Goal: Information Seeking & Learning: Learn about a topic

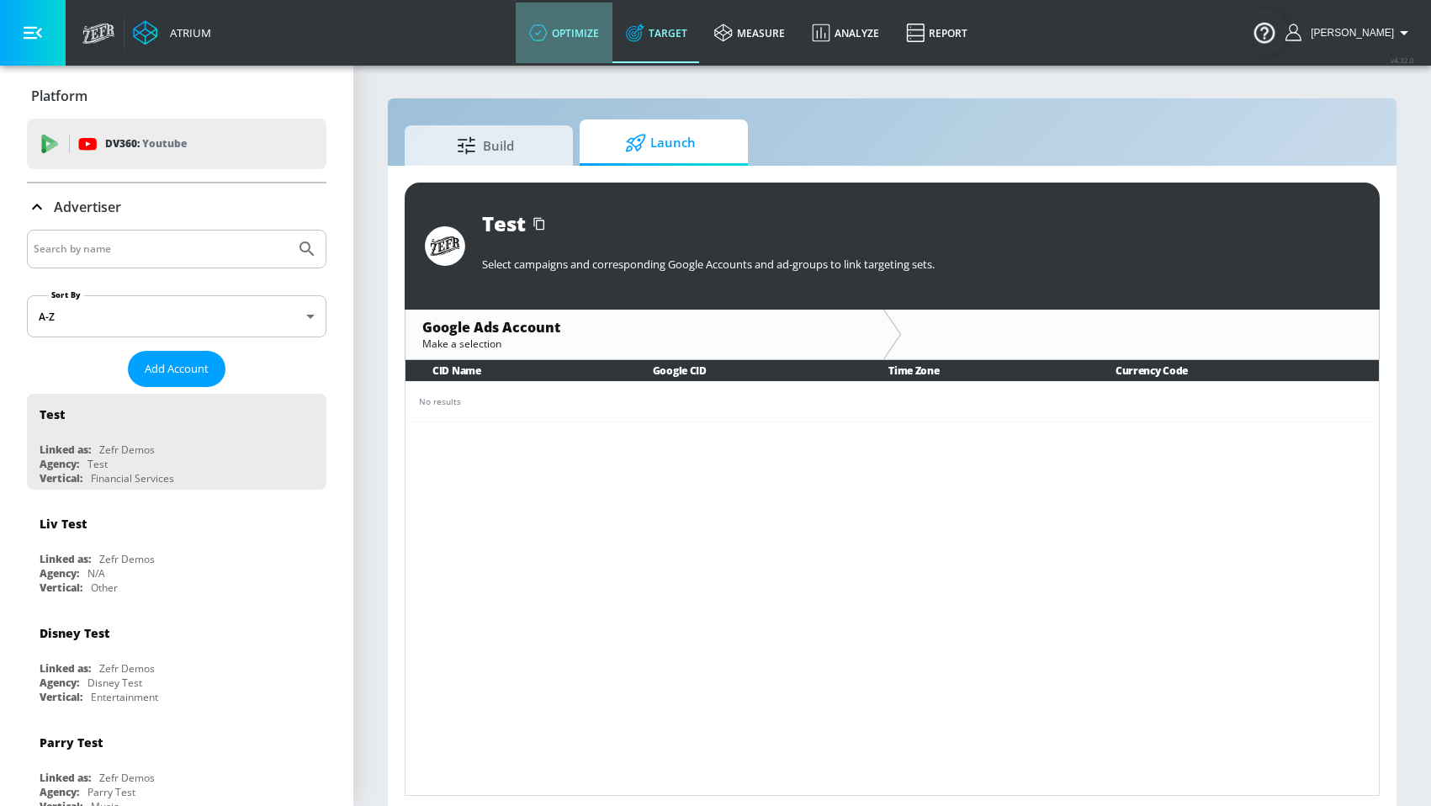
click at [608, 45] on link "optimize" at bounding box center [564, 33] width 97 height 61
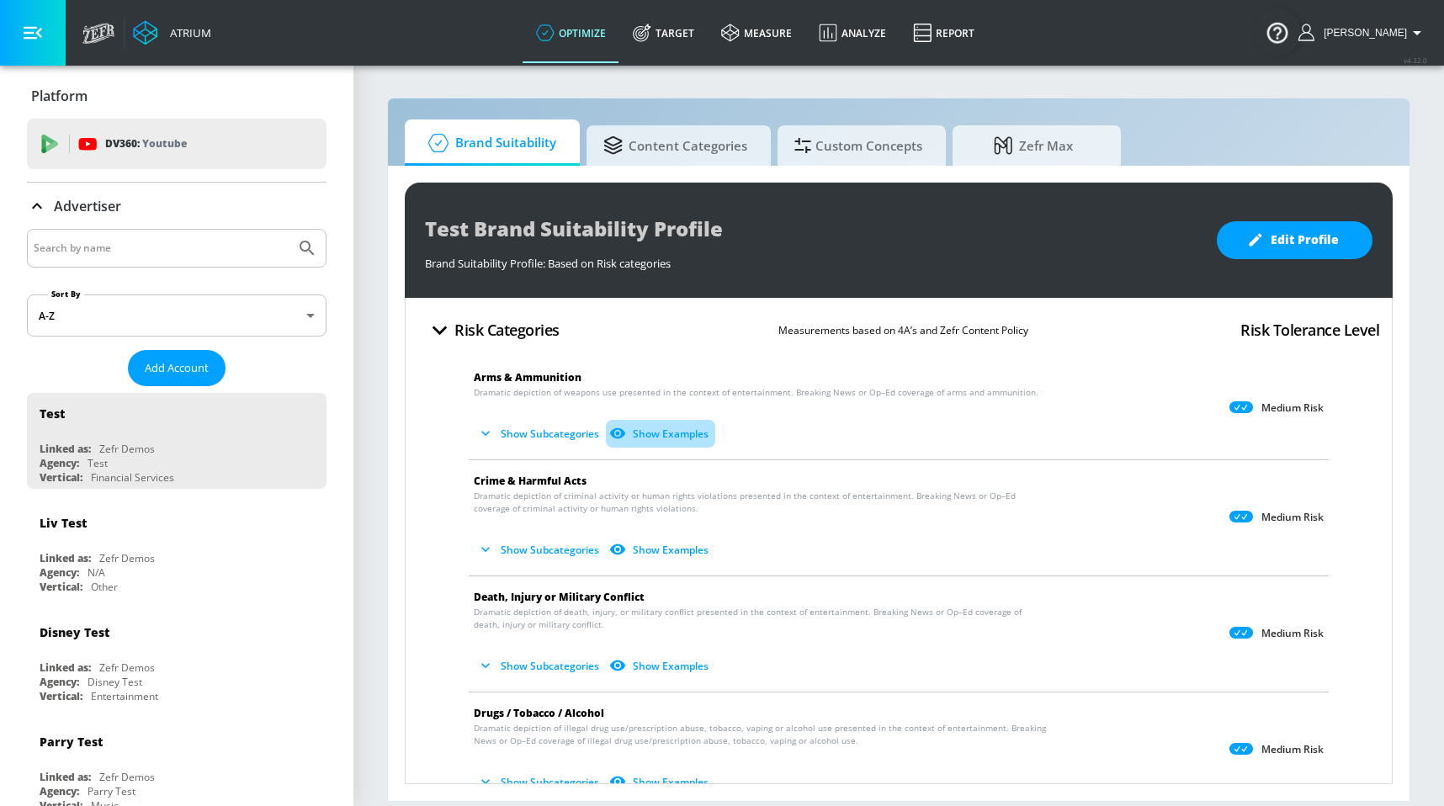
click at [684, 432] on button "Show Examples" at bounding box center [660, 434] width 109 height 28
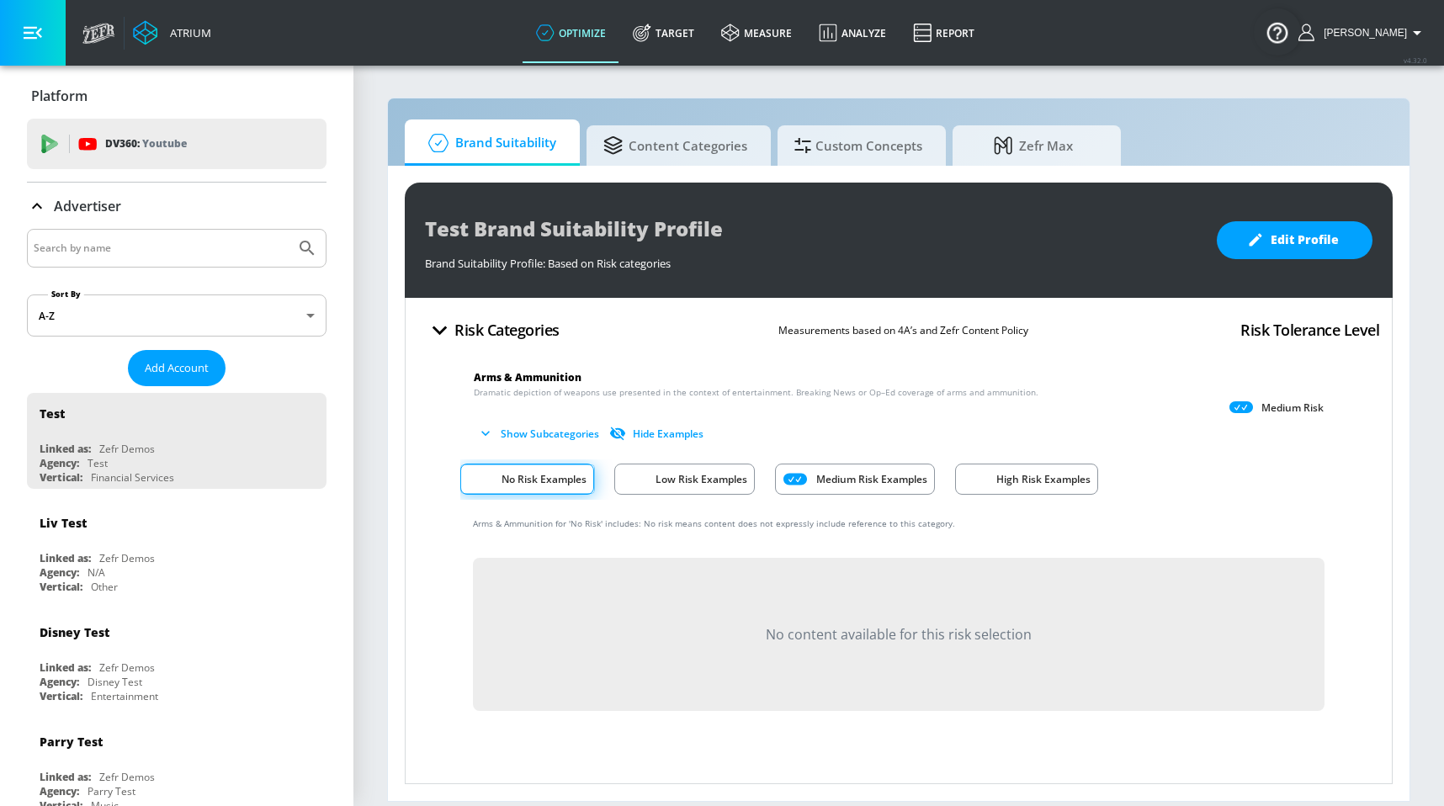
scroll to position [148, 0]
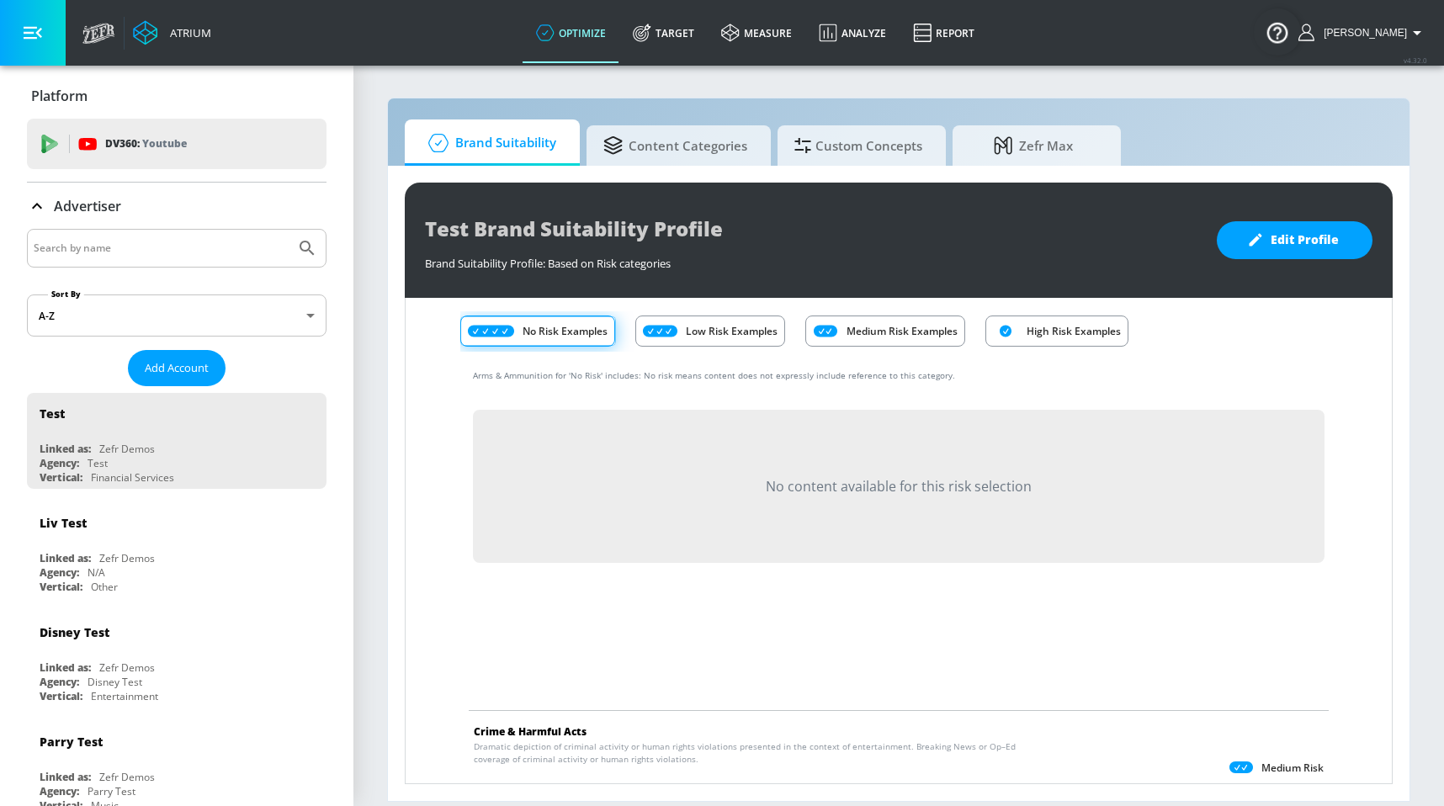
click at [711, 332] on p "Low Risk Examples" at bounding box center [732, 331] width 92 height 18
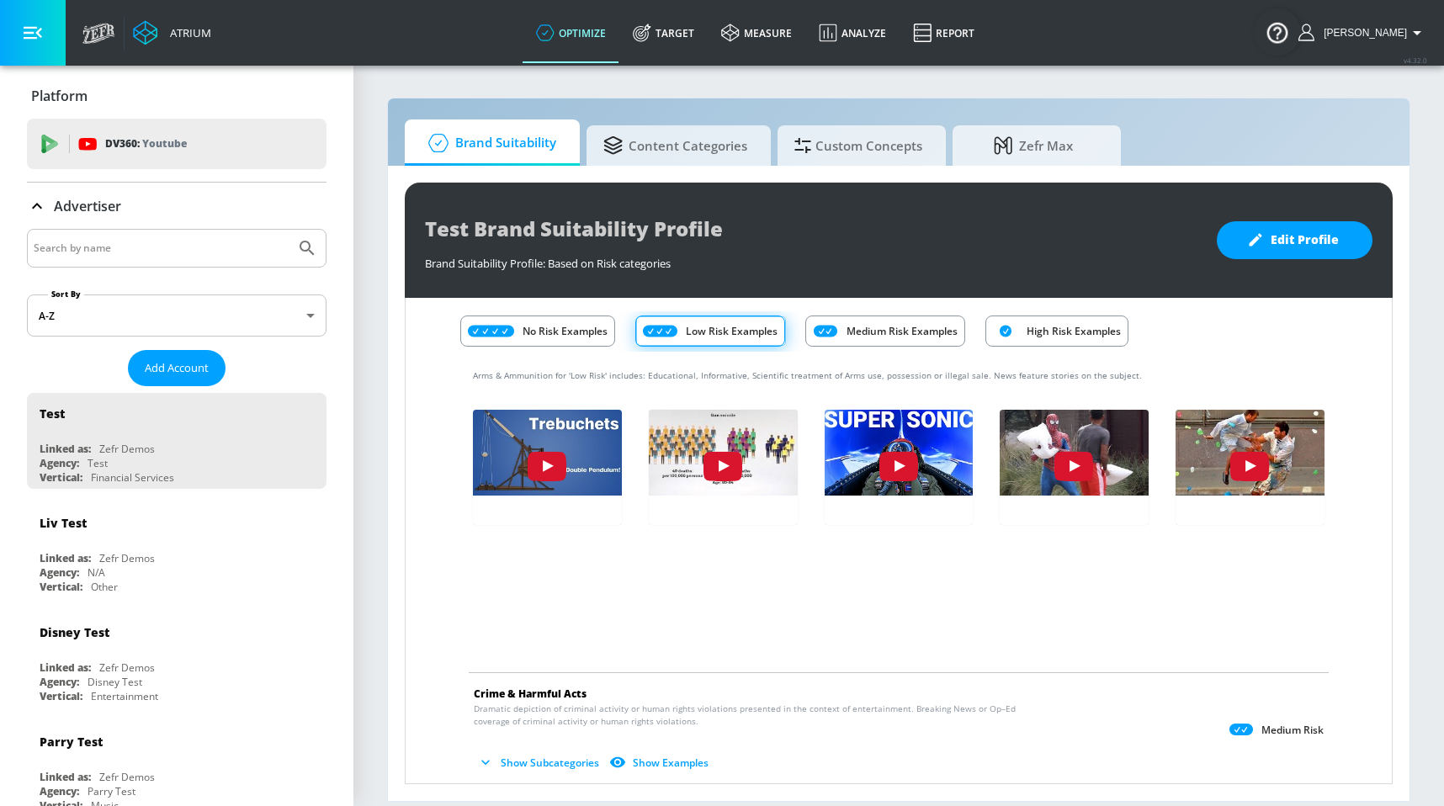
scroll to position [65, 0]
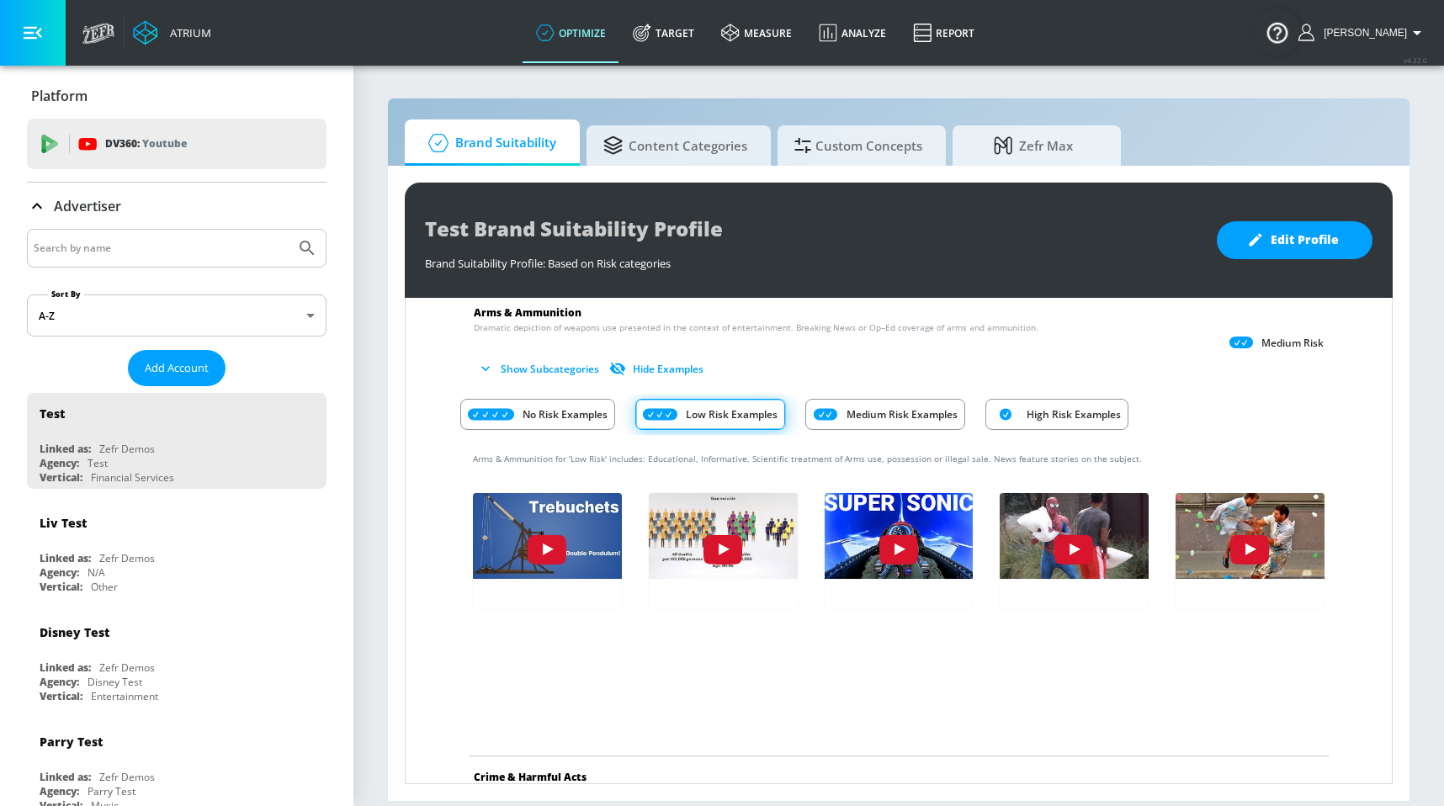
click at [1028, 411] on p "High Risk Examples" at bounding box center [1074, 415] width 94 height 18
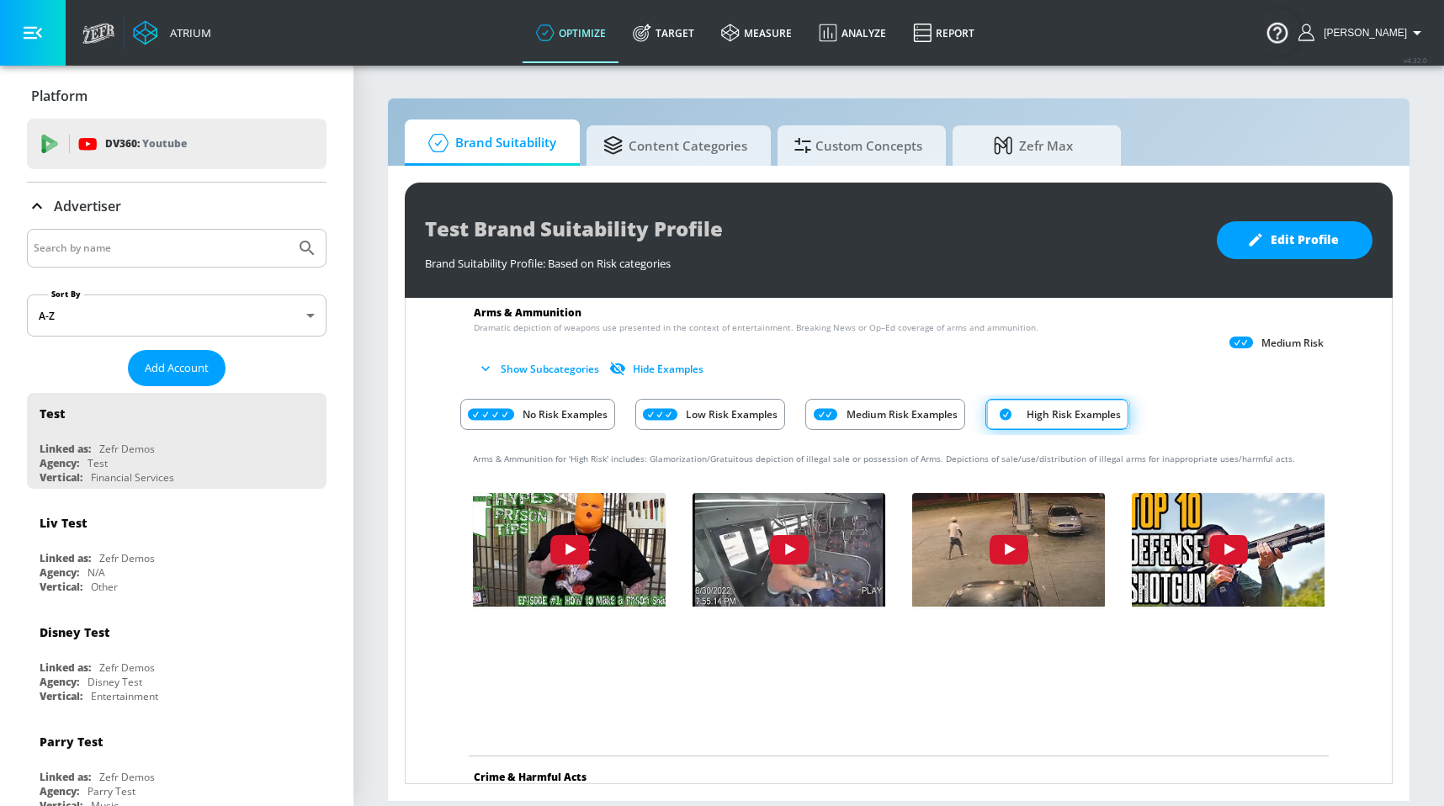
click at [940, 412] on p "Medium Risk Examples" at bounding box center [901, 415] width 111 height 18
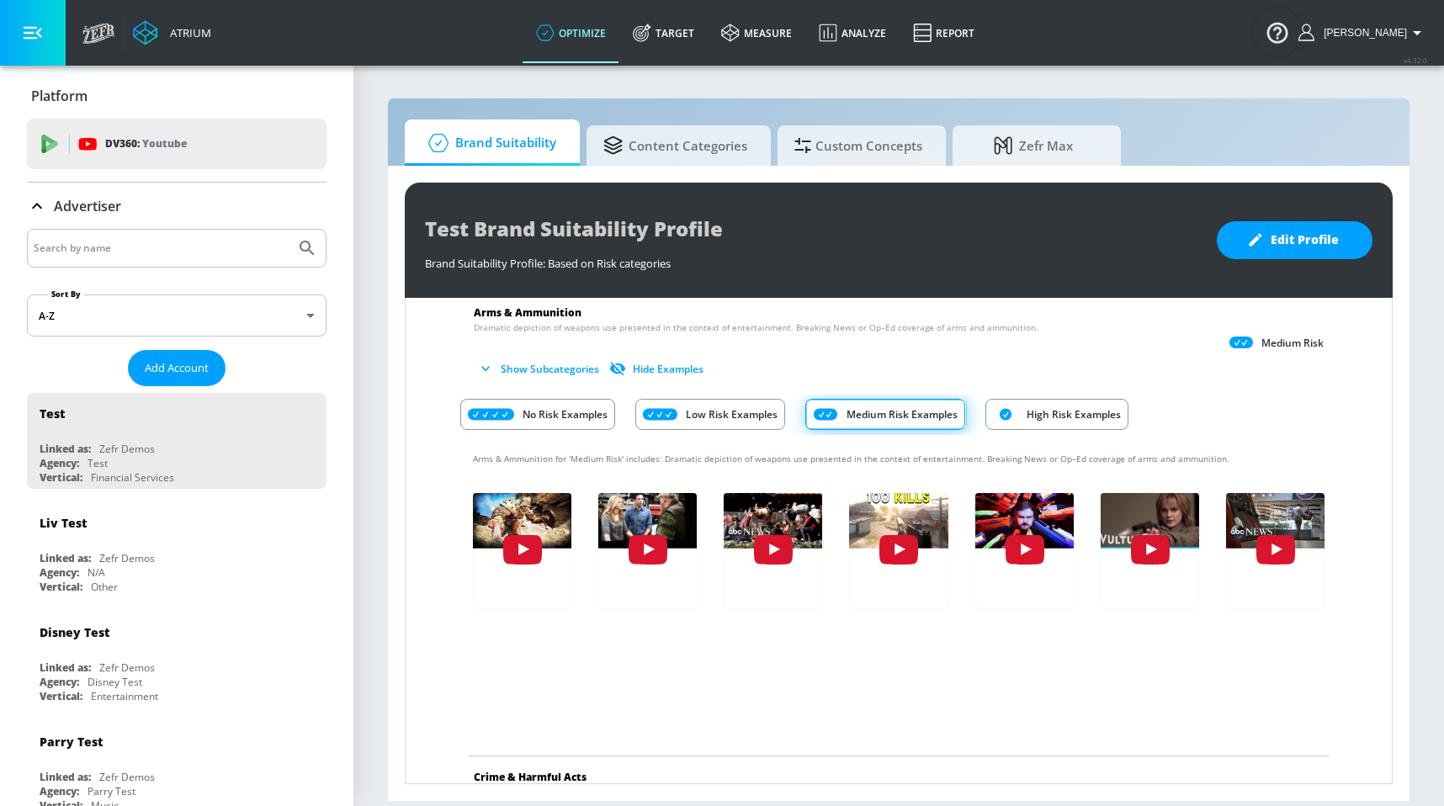
click at [1101, 676] on div "Arms & Ammunition for 'Medium Risk' includes: Dramatic depiction of weapons use…" at bounding box center [898, 595] width 877 height 321
click at [751, 411] on p "Low Risk Examples" at bounding box center [732, 415] width 92 height 18
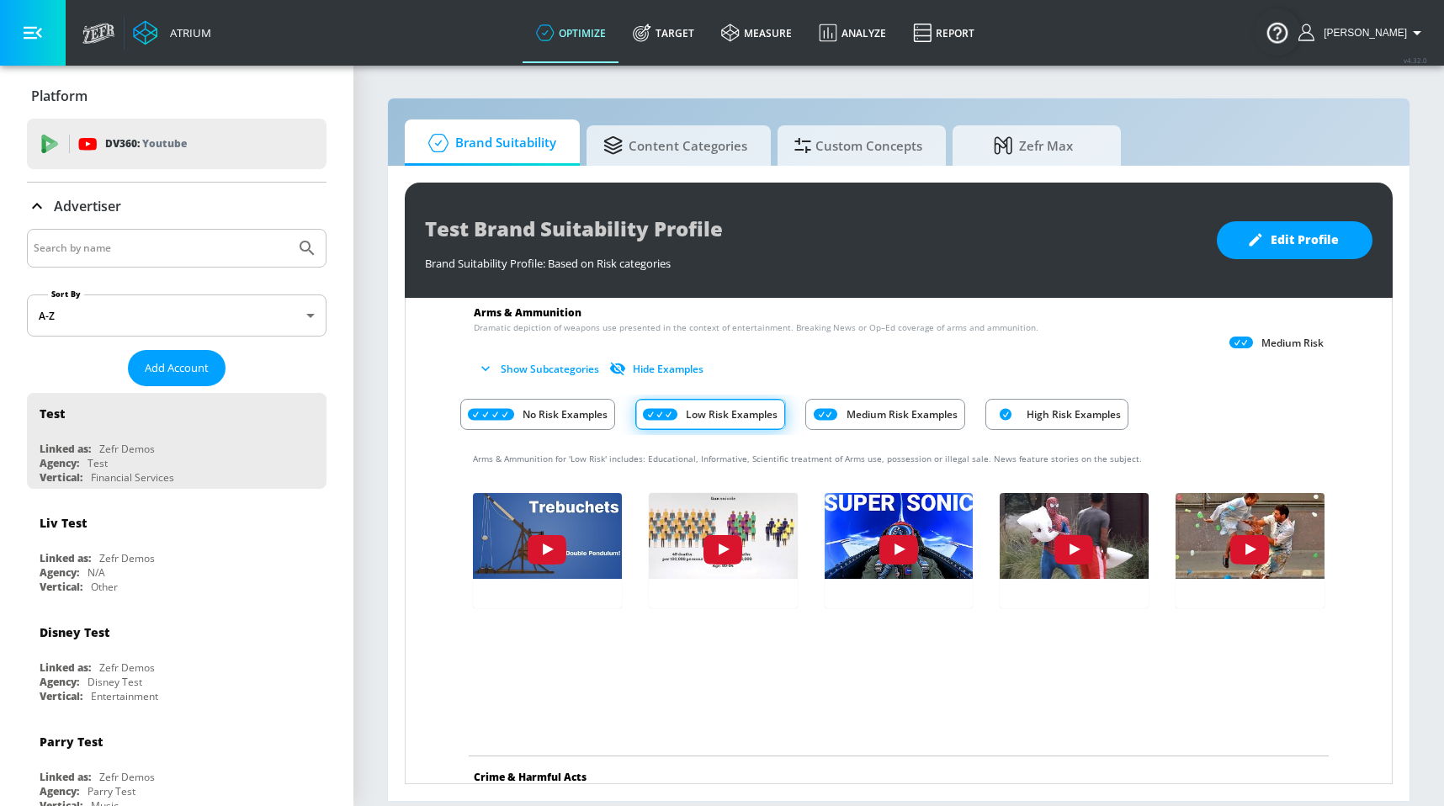
click at [882, 406] on p "Medium Risk Examples" at bounding box center [901, 415] width 111 height 18
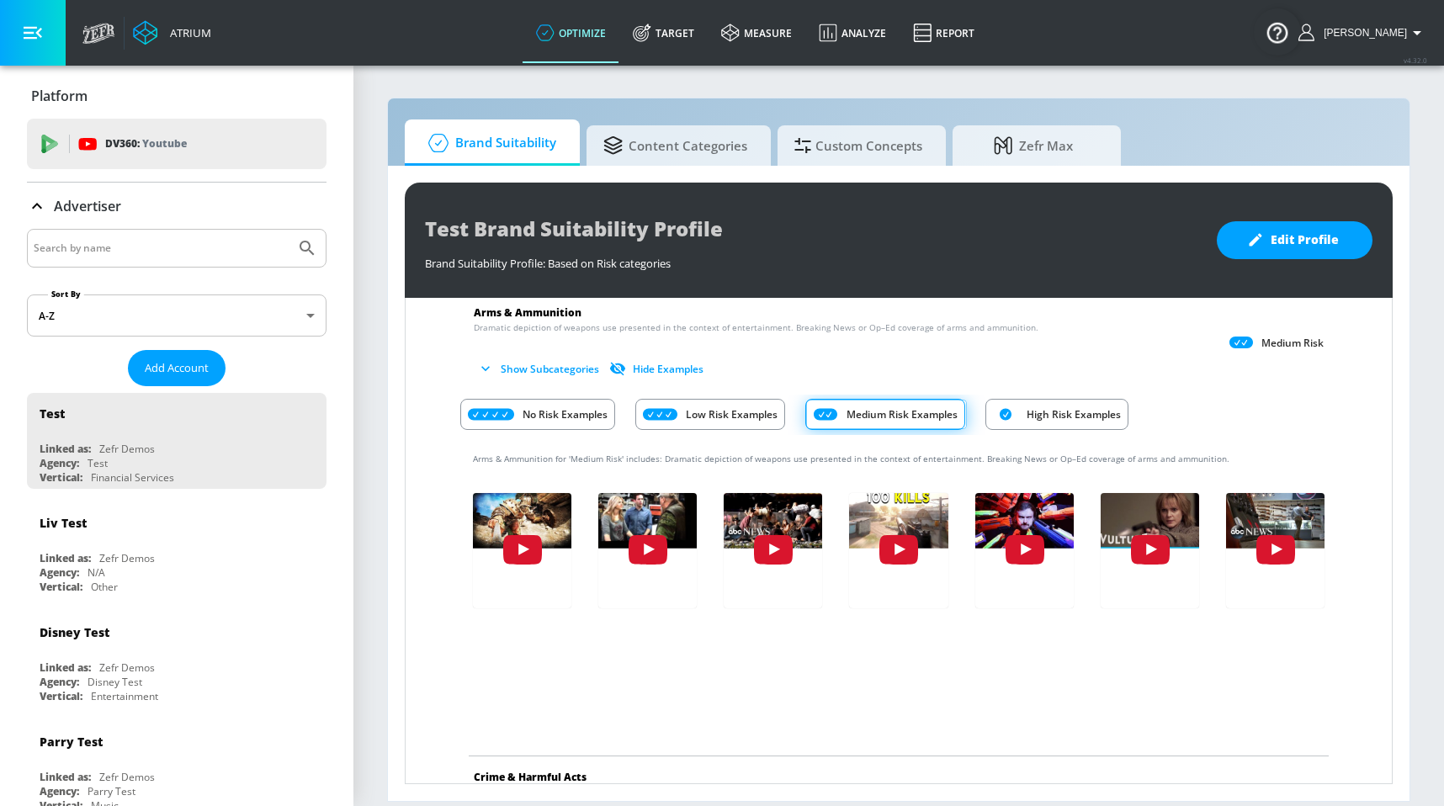
click at [1041, 424] on div "High Risk Examples" at bounding box center [1056, 414] width 143 height 31
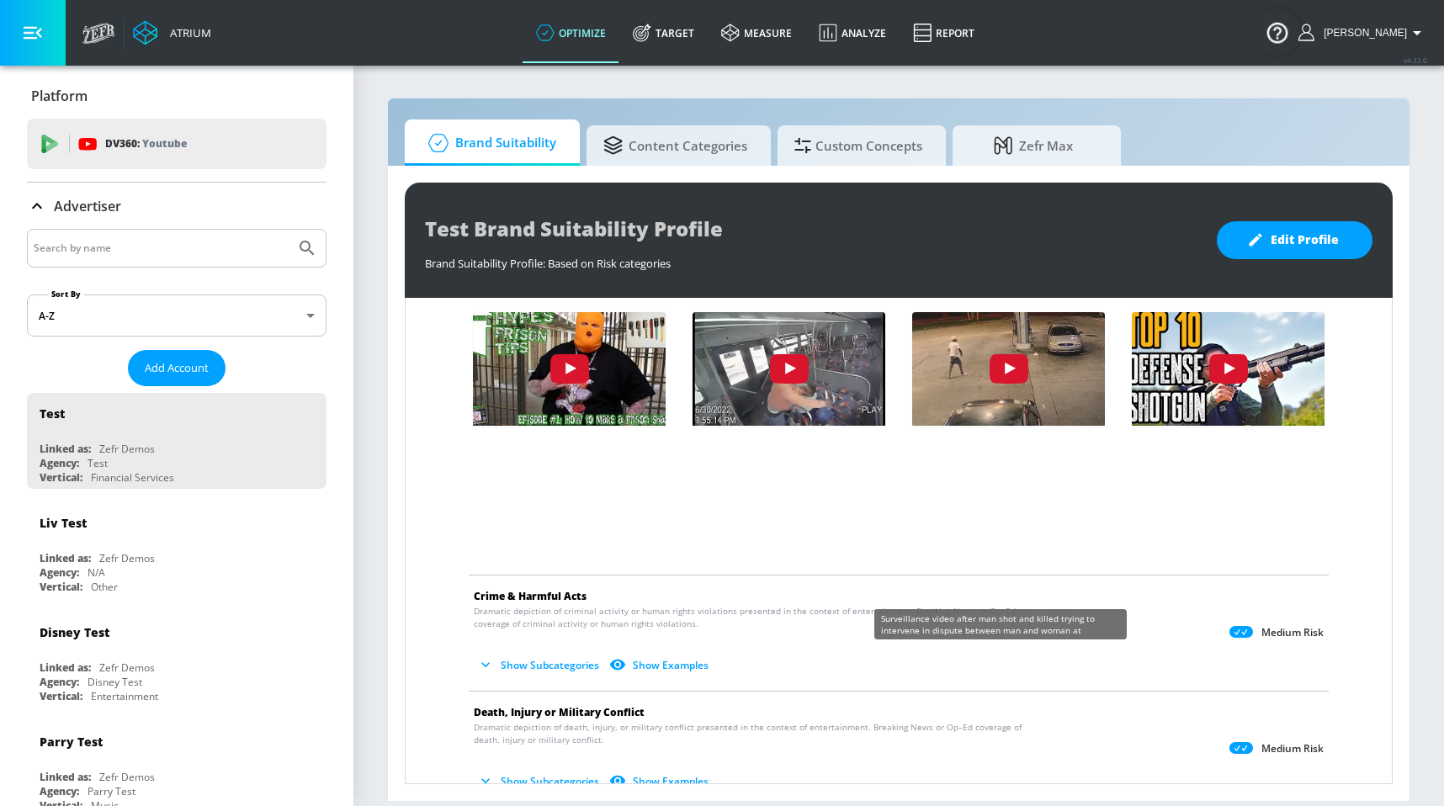
scroll to position [332, 0]
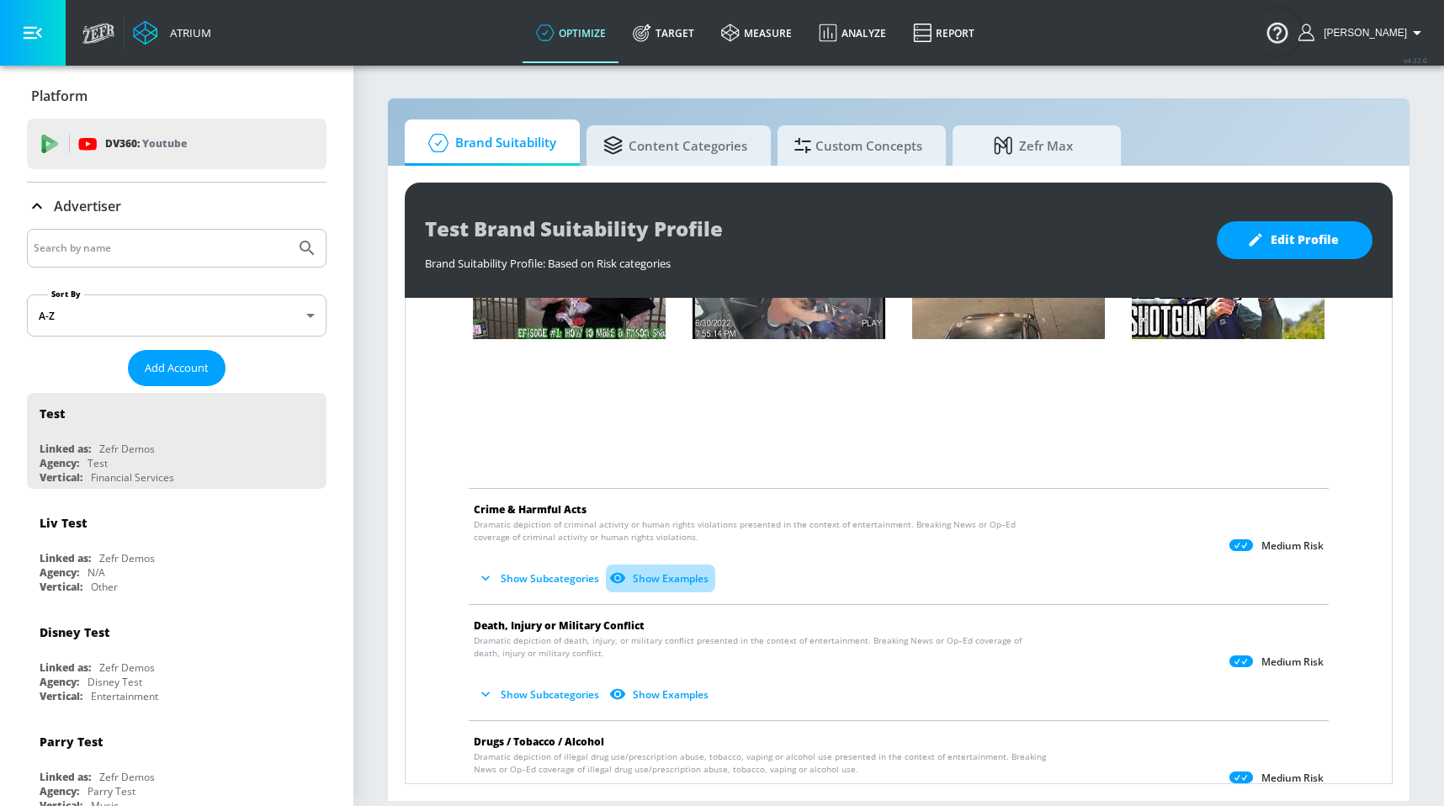
click at [700, 572] on button "Show Examples" at bounding box center [660, 579] width 109 height 28
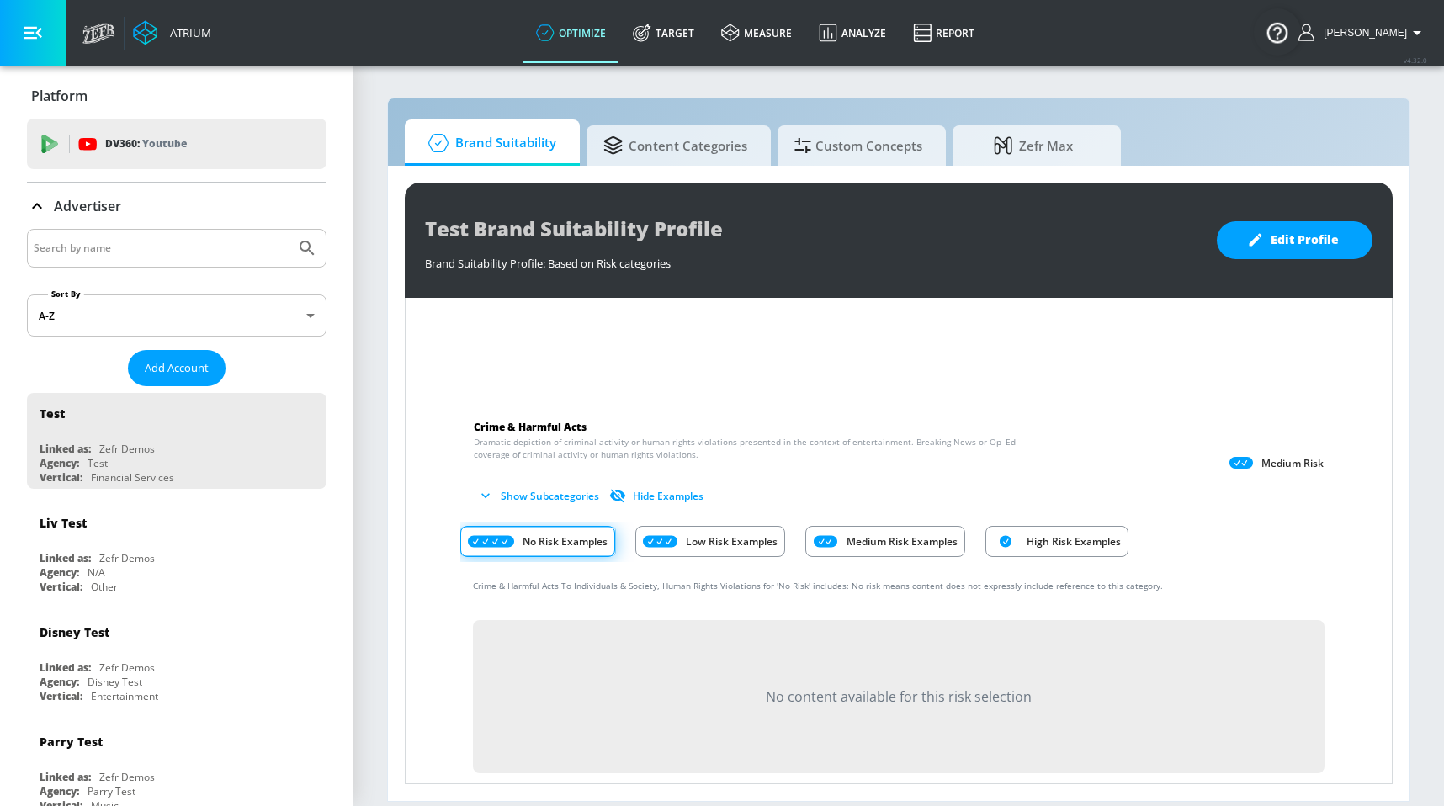
scroll to position [501, 0]
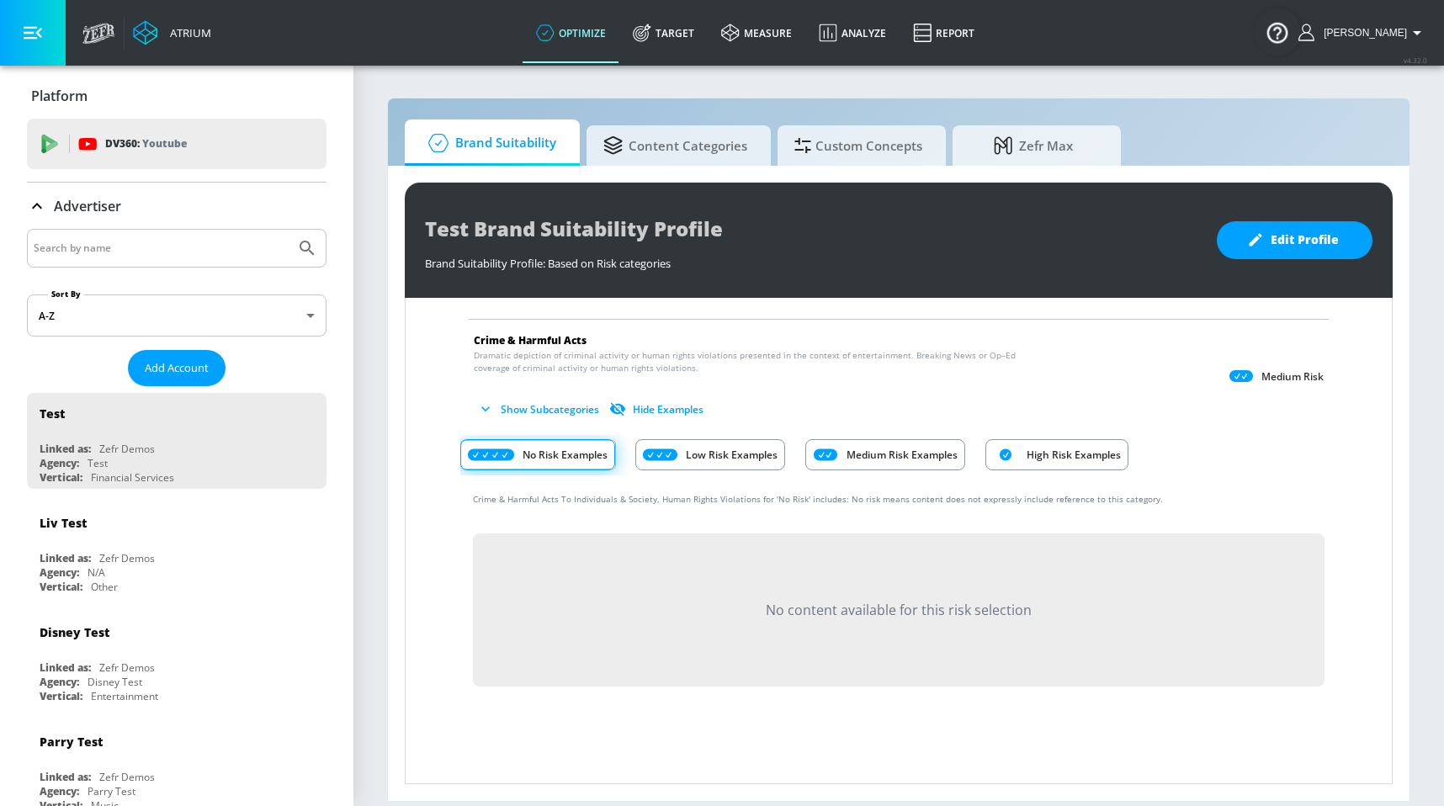
click at [759, 446] on p "Low Risk Examples" at bounding box center [732, 455] width 92 height 18
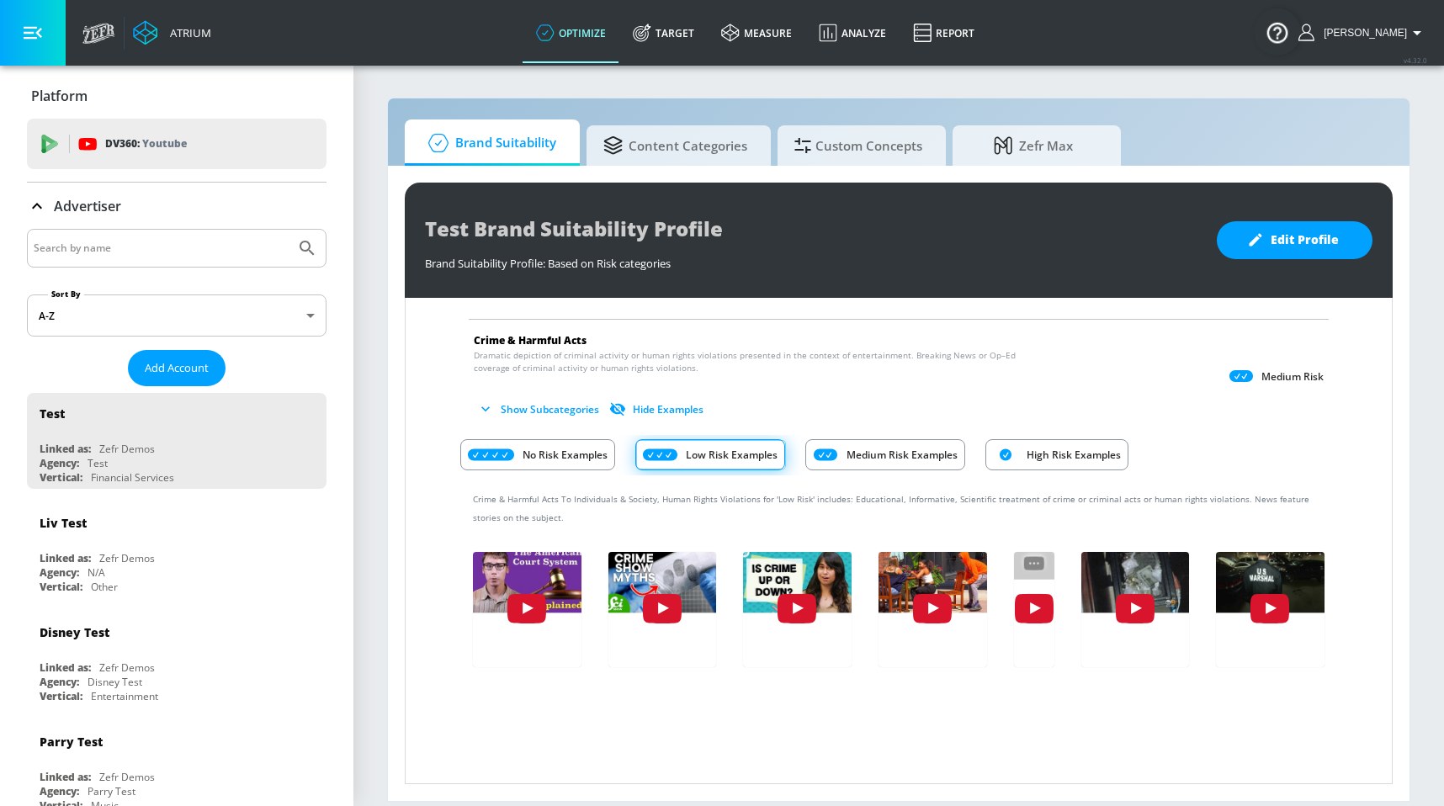
click at [884, 454] on p "Medium Risk Examples" at bounding box center [901, 455] width 111 height 18
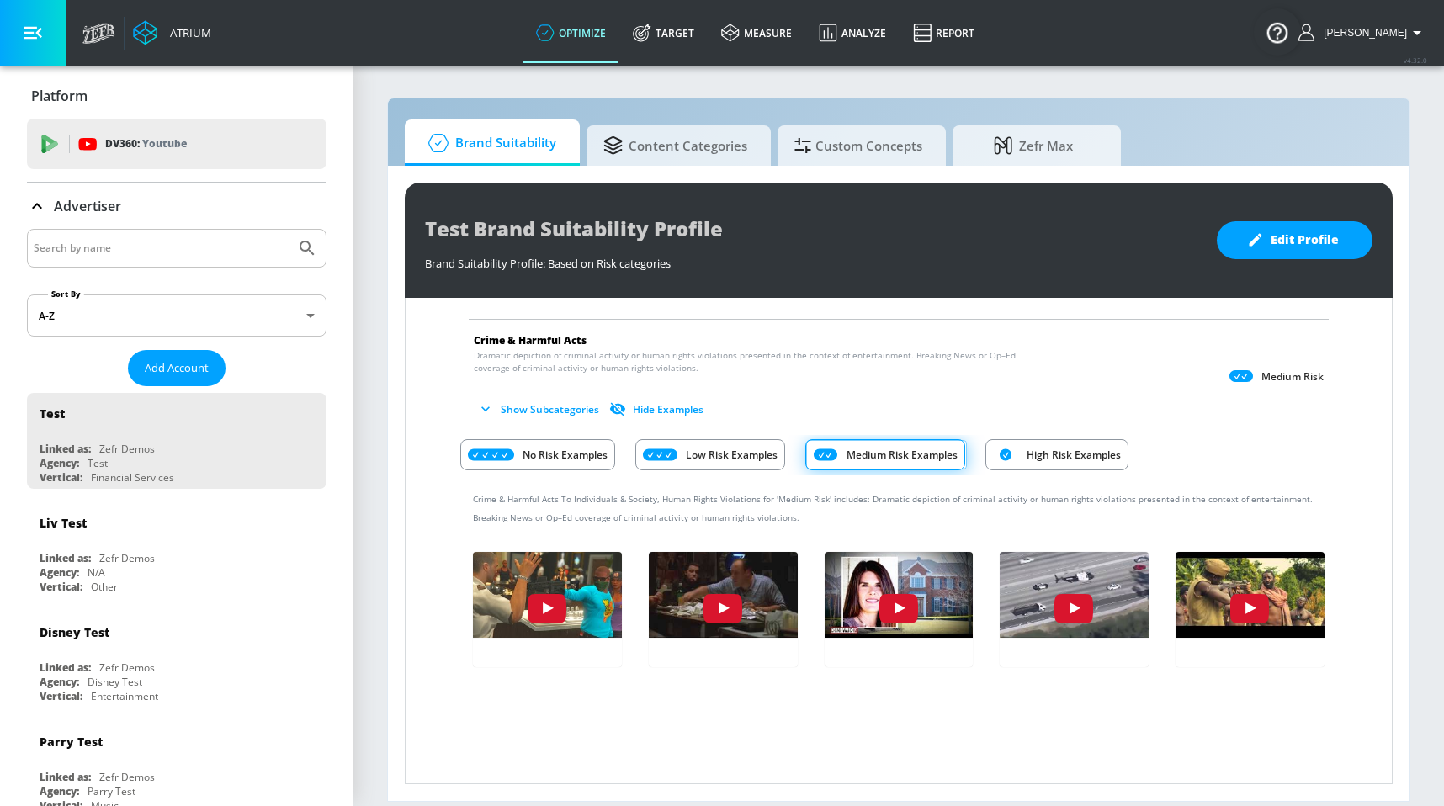
click at [1030, 459] on p "High Risk Examples" at bounding box center [1074, 455] width 94 height 18
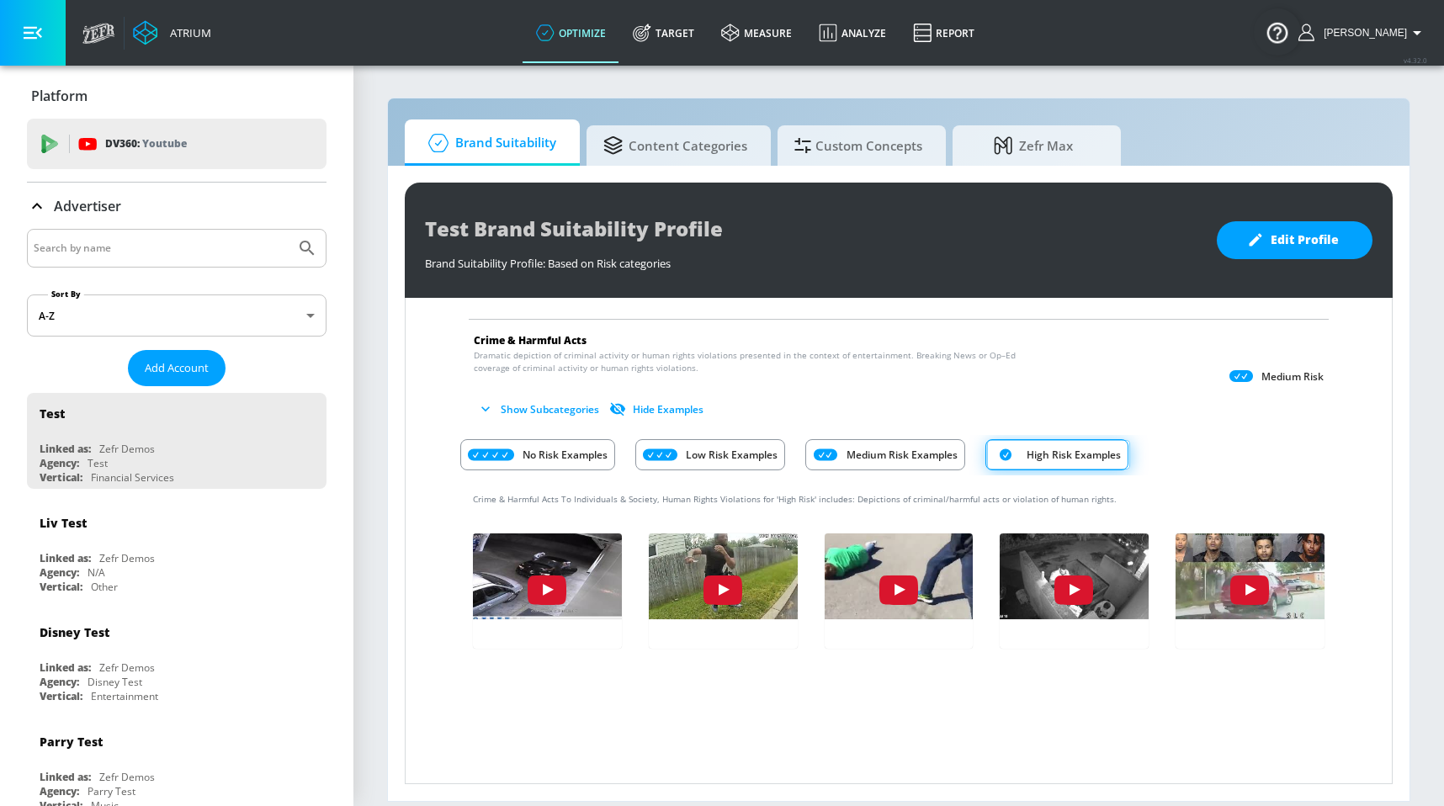
click at [908, 435] on button "Medium Risk Examples" at bounding box center [885, 455] width 160 height 40
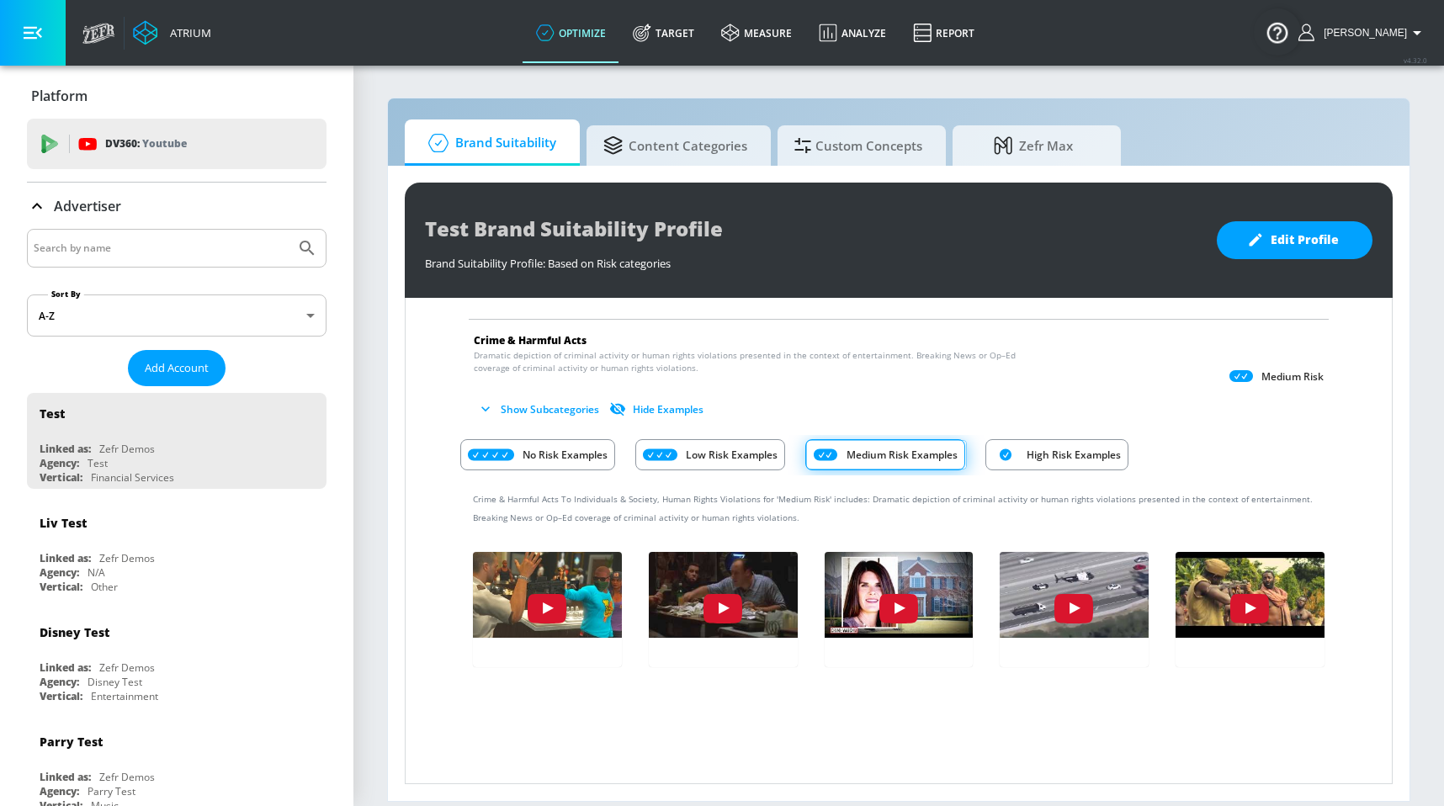
click at [740, 452] on p "Low Risk Examples" at bounding box center [732, 455] width 92 height 18
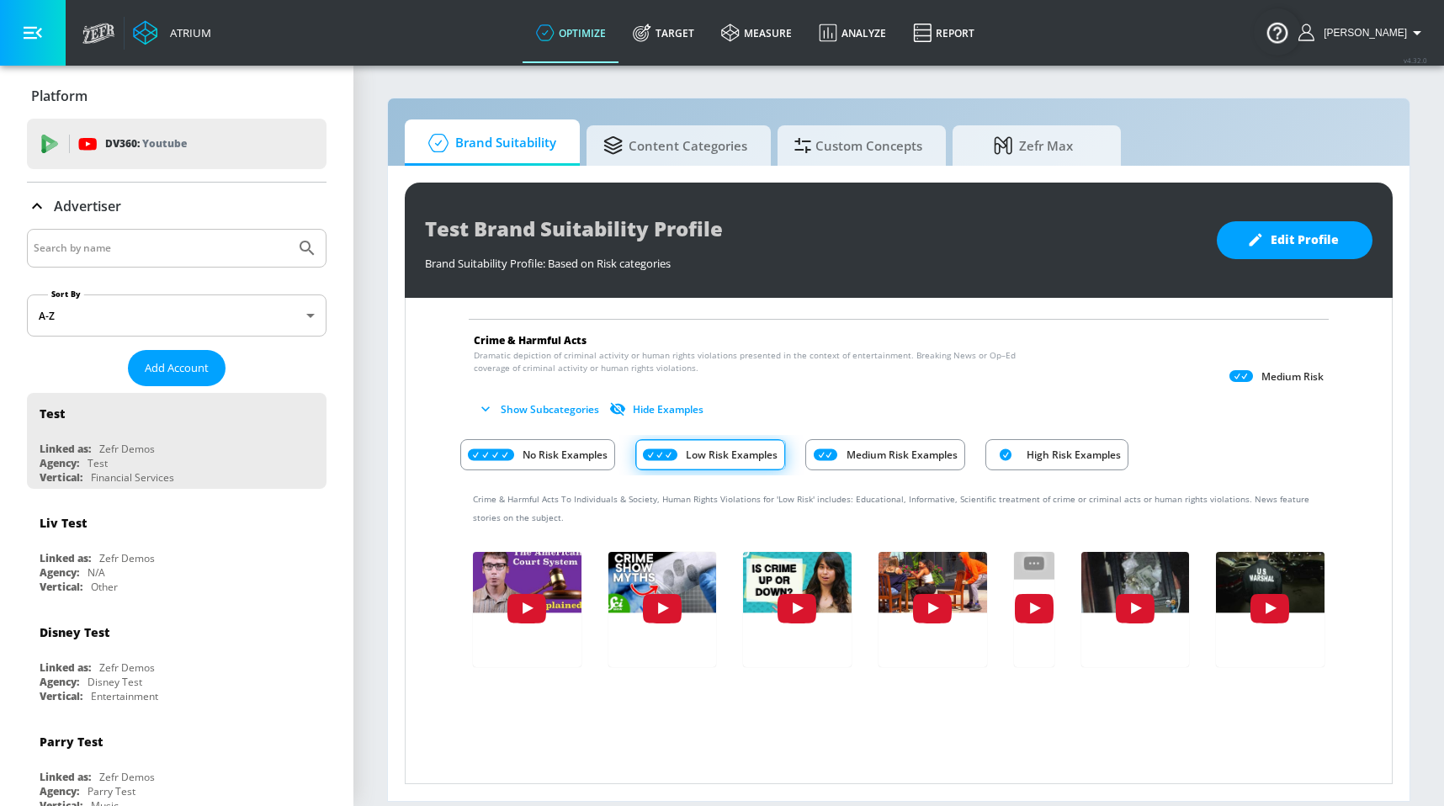
click at [1287, 757] on div "Crime & Harmful Acts To Individuals & Society, Human Rights Violations for 'Low…" at bounding box center [898, 644] width 877 height 339
click at [1321, 697] on div "Crime & Harmful Acts To Individuals & Society, Human Rights Violations for 'Low…" at bounding box center [898, 644] width 877 height 339
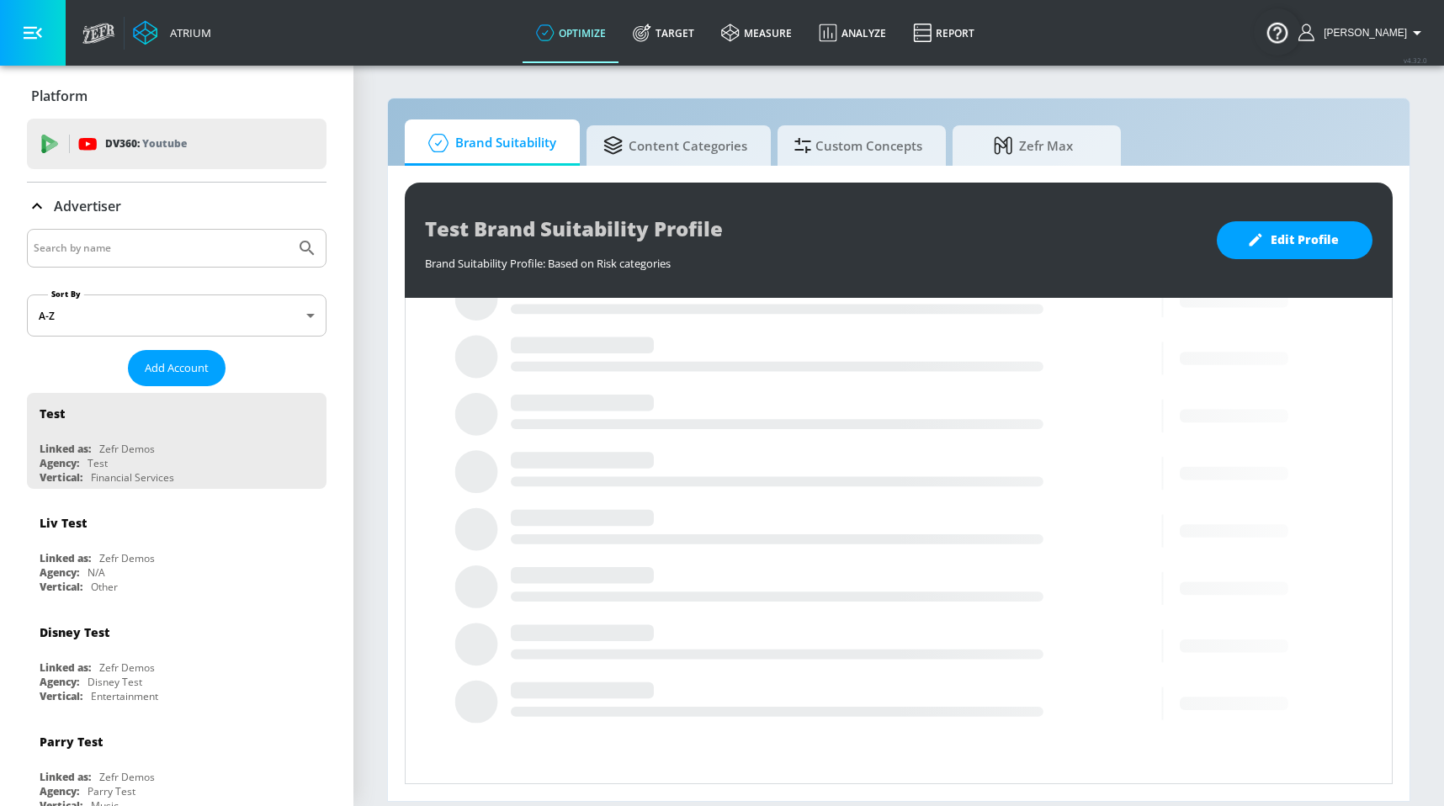
scroll to position [248, 0]
